Goal: Task Accomplishment & Management: Complete application form

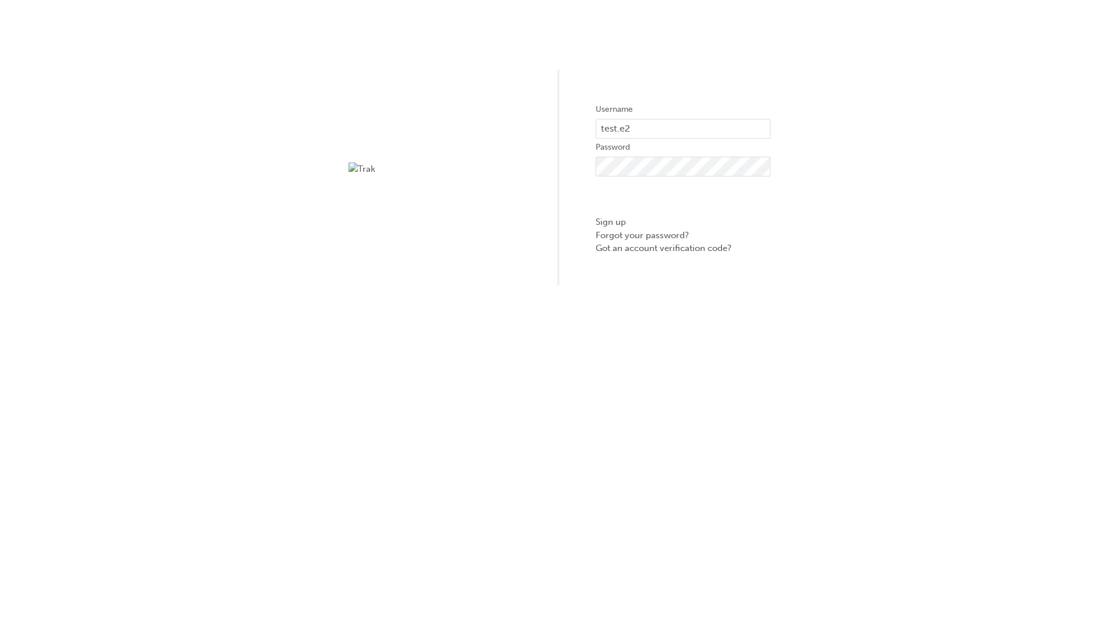
type input "test.e2e.user14"
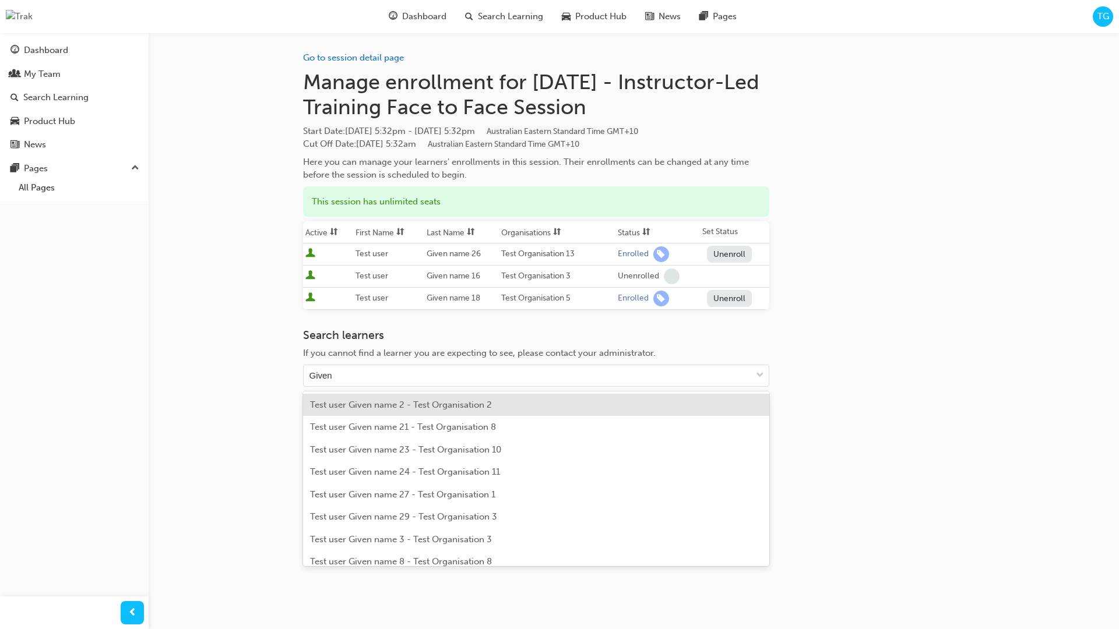
click at [699, 277] on td "Unenrolled" at bounding box center [657, 277] width 84 height 22
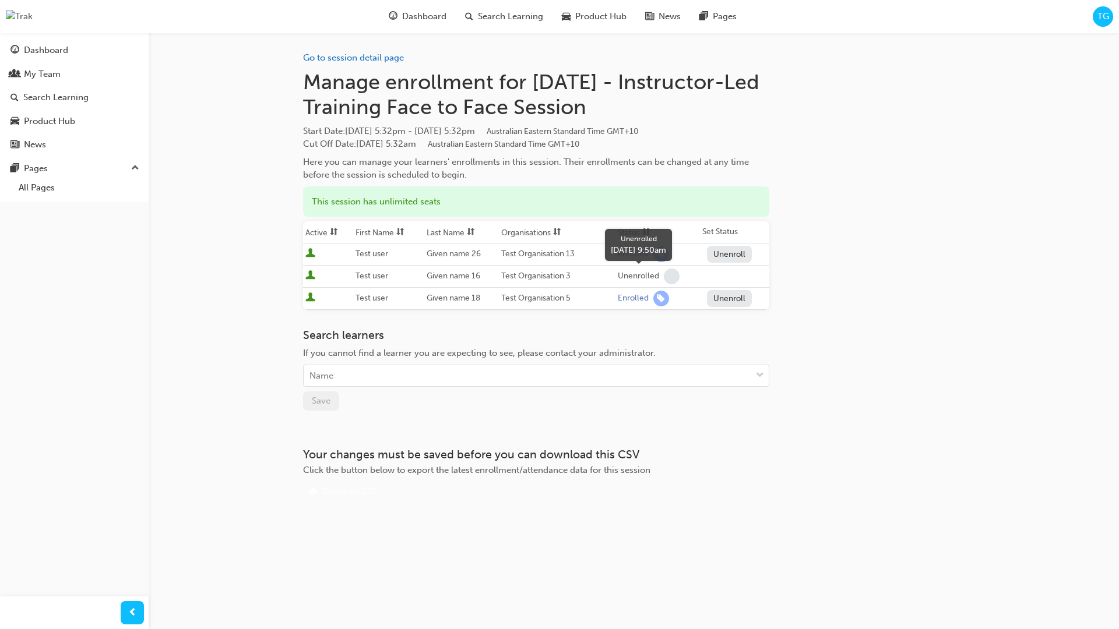
click at [672, 279] on span "learningRecordVerb_NONE-icon" at bounding box center [672, 277] width 16 height 16
click at [318, 278] on div at bounding box center [327, 277] width 45 height 16
drag, startPoint x: 398, startPoint y: 276, endPoint x: 710, endPoint y: 279, distance: 312.3
click at [710, 279] on tr "Test user Given name 16 Test Organisation 3 Unenrolled Enroll" at bounding box center [536, 277] width 466 height 22
drag, startPoint x: 711, startPoint y: 279, endPoint x: 726, endPoint y: 274, distance: 16.0
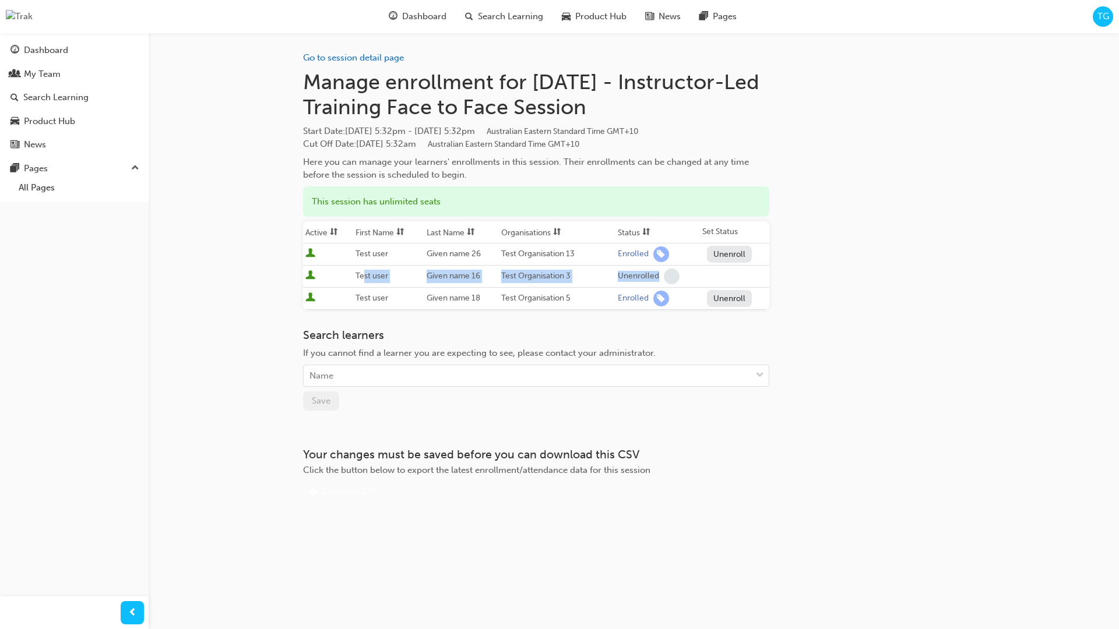
click at [713, 278] on button "Enroll" at bounding box center [724, 276] width 35 height 17
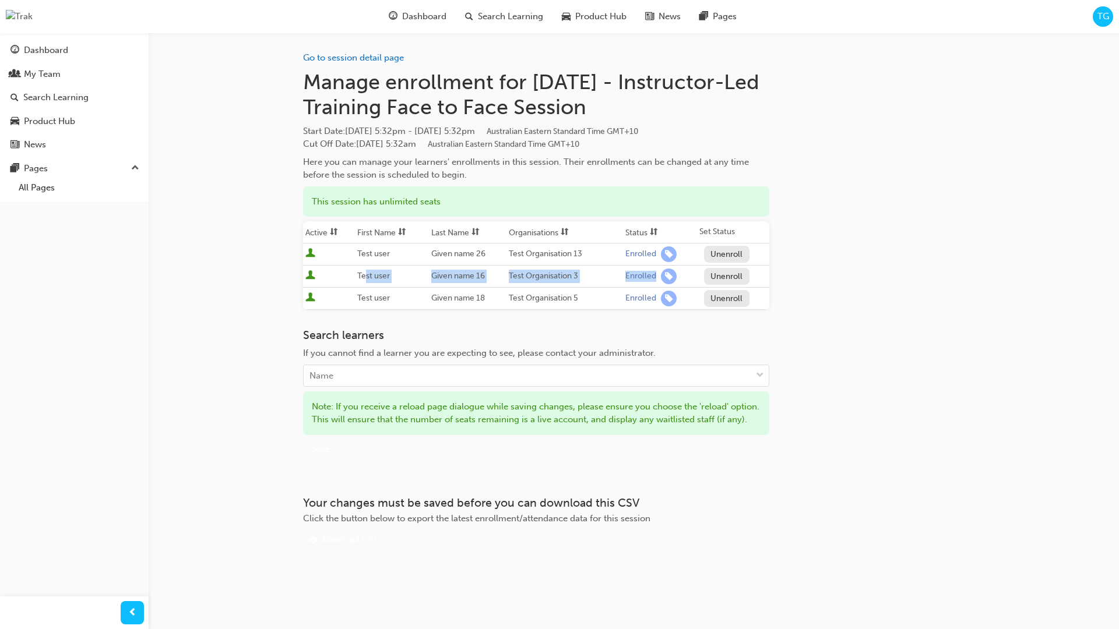
click at [1105, 17] on span "TG" at bounding box center [1103, 16] width 12 height 13
